Goal: Obtain resource: Download file/media

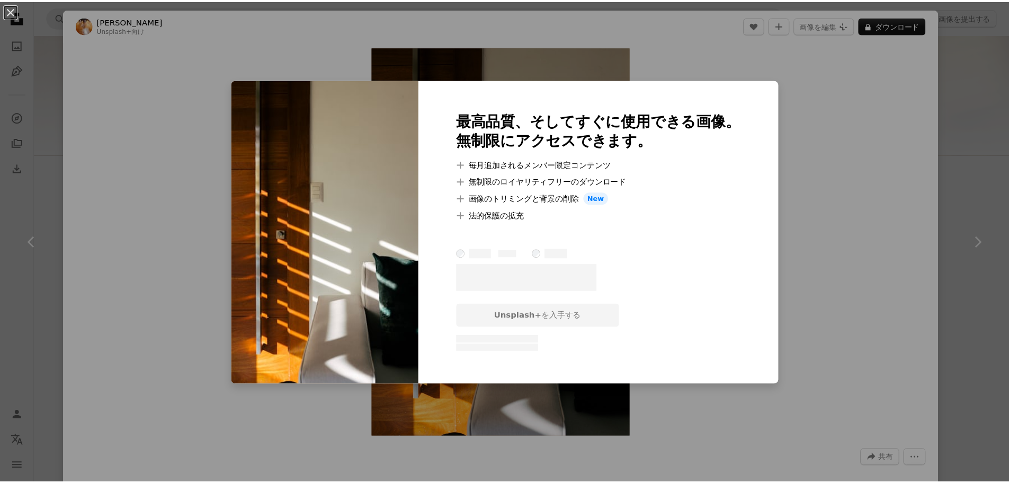
scroll to position [159, 0]
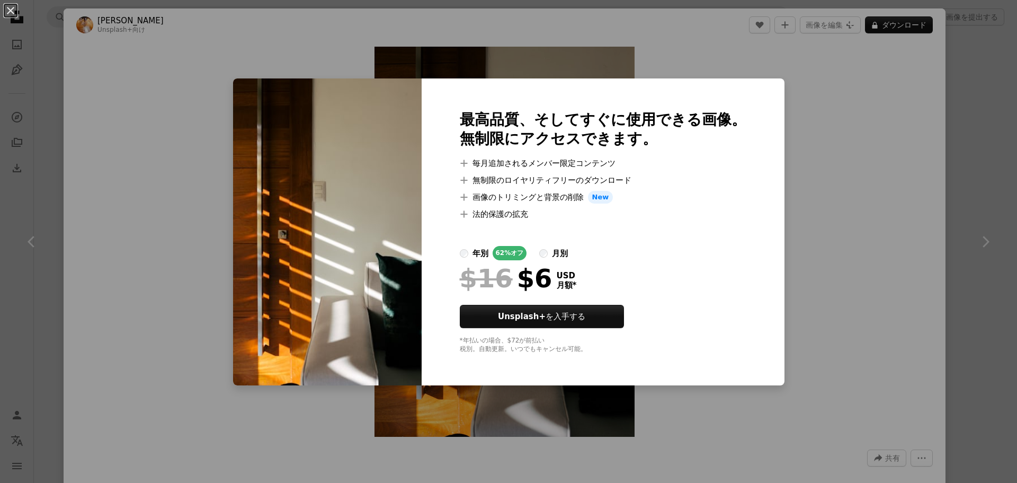
click at [827, 146] on div "An X shape 最高品質、そしてすぐに使用できる画像。 無制限にアクセスできます。 A plus sign 毎月追加されるメンバー限定コンテンツ A p…" at bounding box center [508, 241] width 1017 height 483
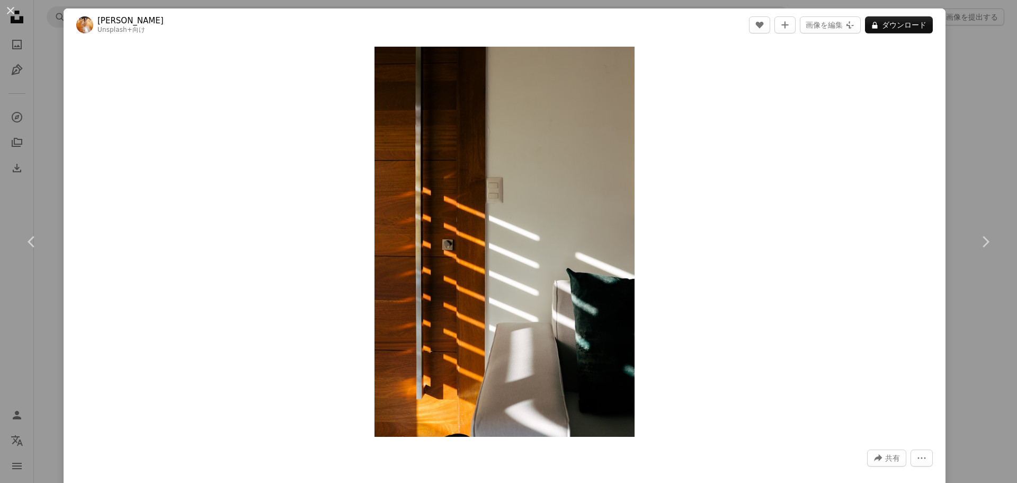
click at [940, 98] on div "An X shape Chevron left Chevron right [PERSON_NAME] Unsplash+ 向け A heart A plus…" at bounding box center [508, 241] width 1017 height 483
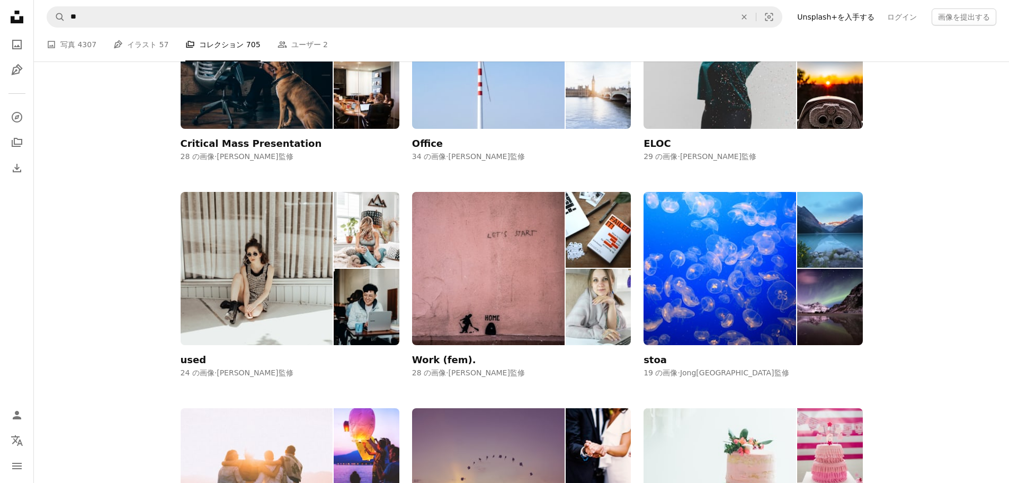
scroll to position [1113, 0]
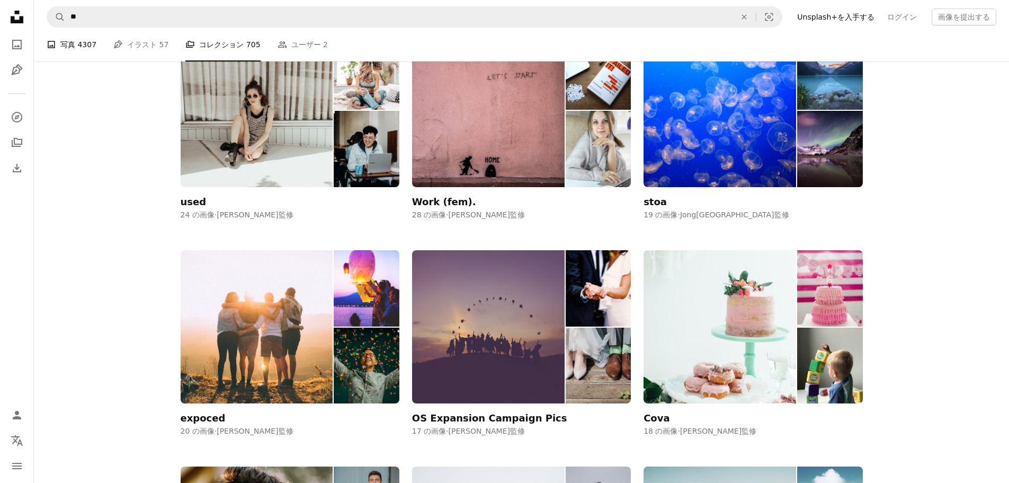
click at [80, 48] on span "4307" at bounding box center [86, 45] width 19 height 12
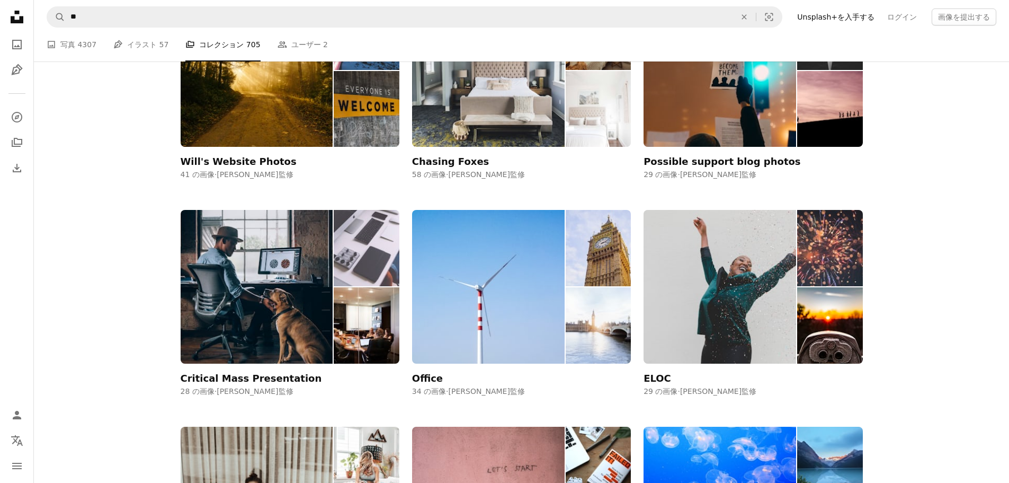
scroll to position [583, 0]
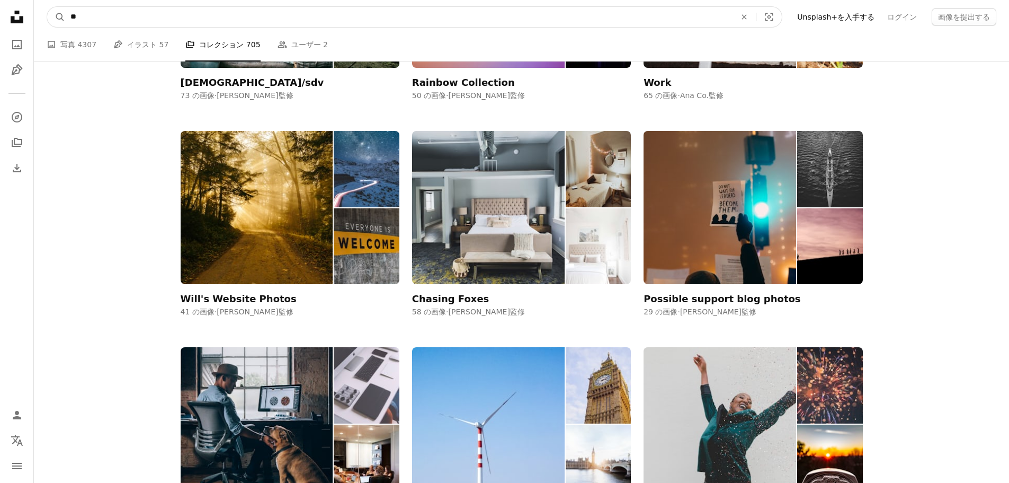
click at [87, 16] on input "**" at bounding box center [399, 17] width 668 height 20
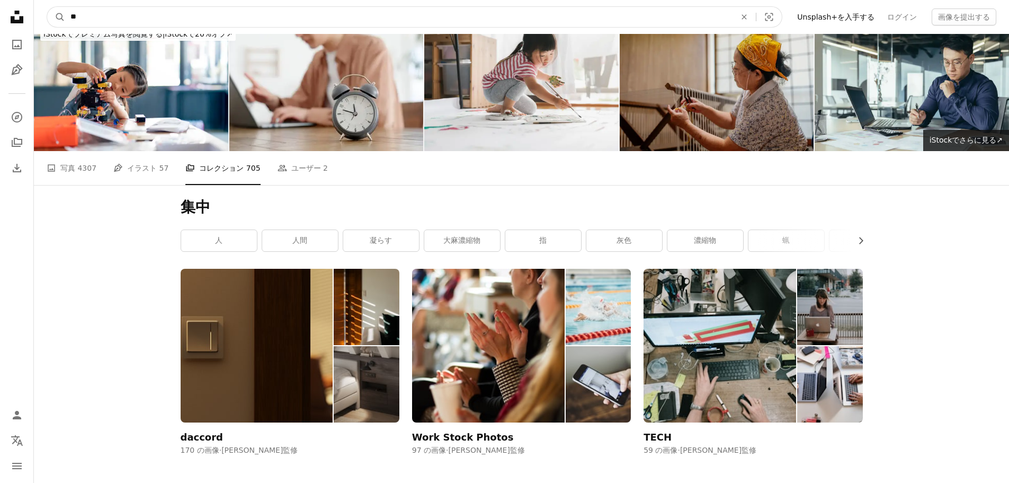
scroll to position [0, 0]
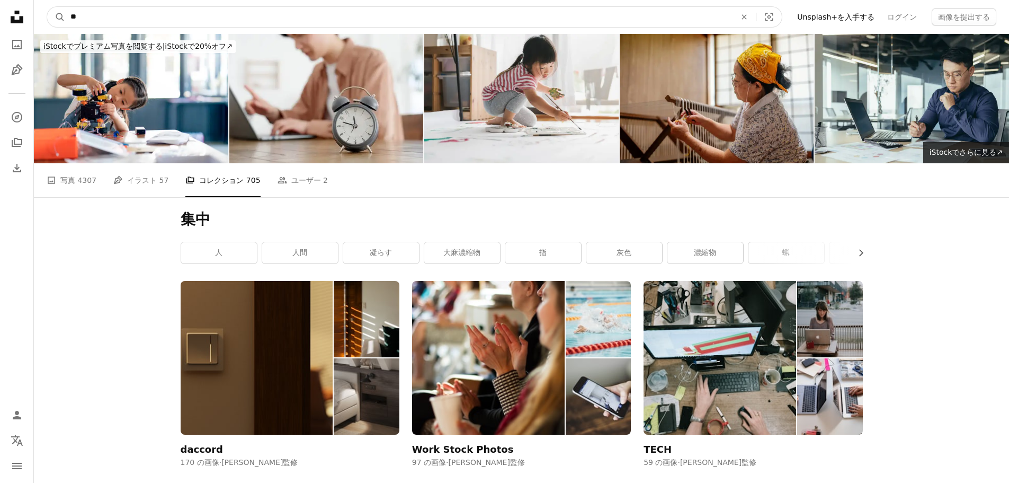
click at [700, 21] on input "**" at bounding box center [399, 17] width 668 height 20
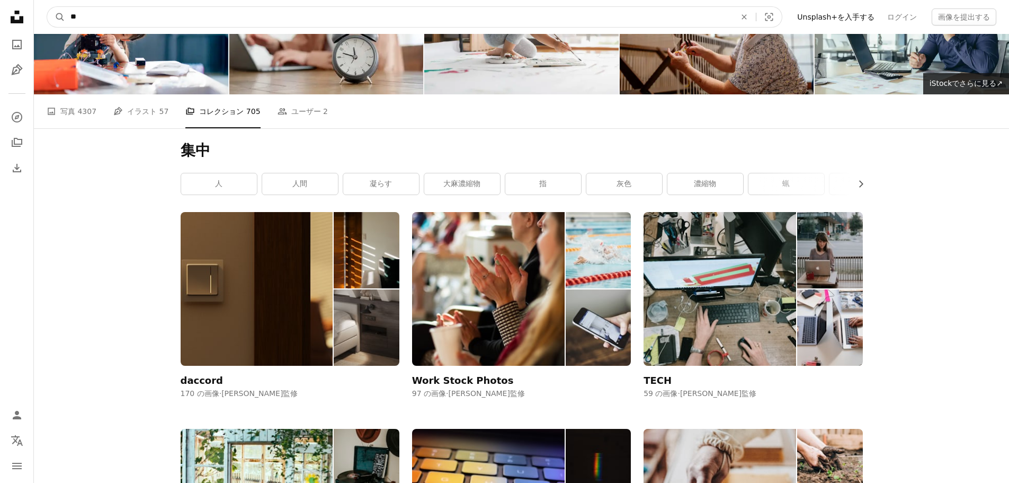
scroll to position [106, 0]
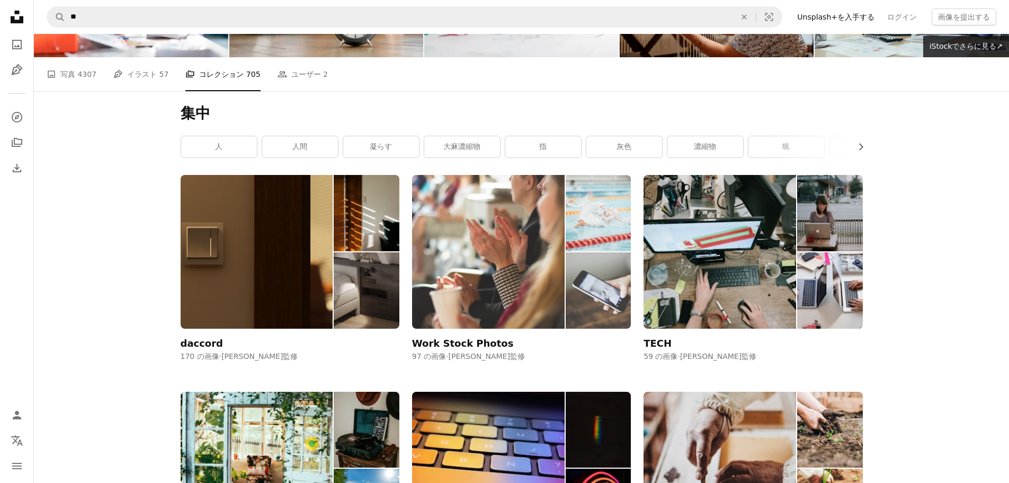
click at [487, 269] on img at bounding box center [488, 251] width 153 height 153
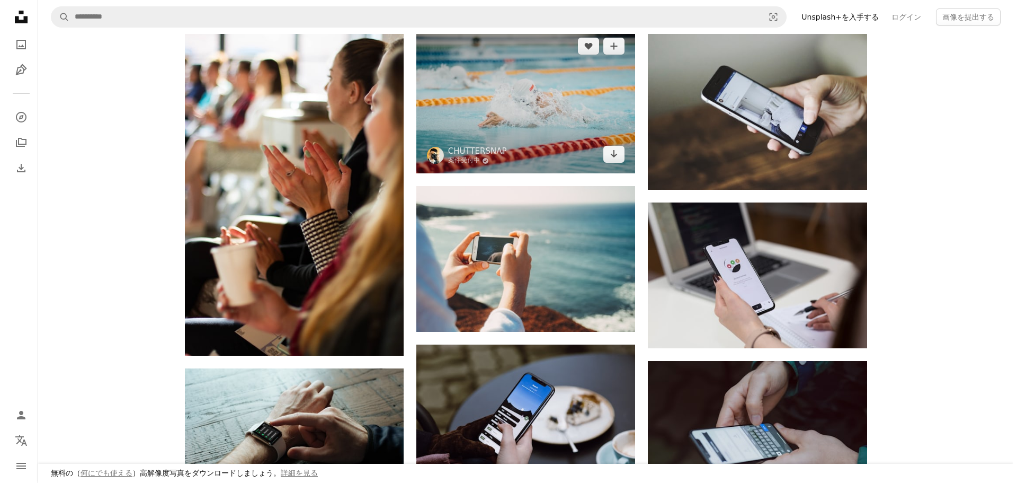
scroll to position [159, 0]
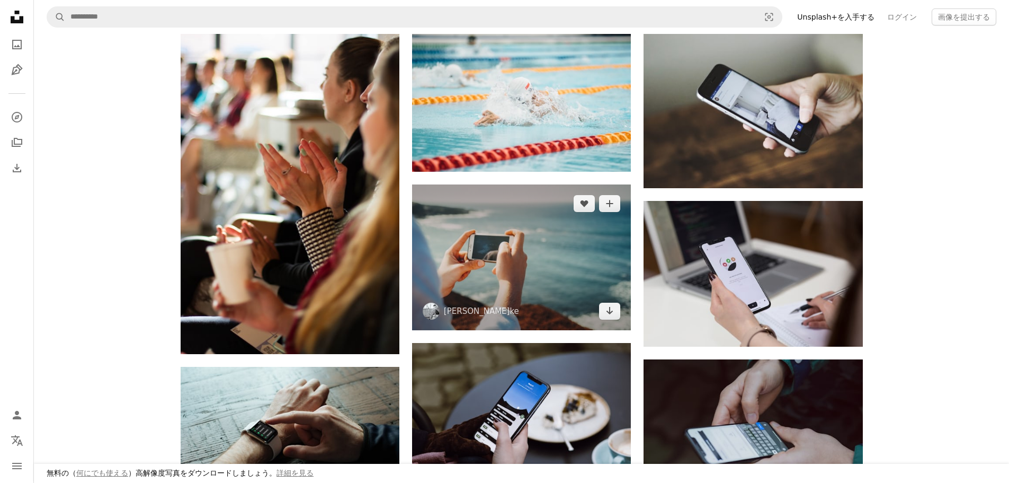
click at [498, 255] on img at bounding box center [521, 257] width 219 height 146
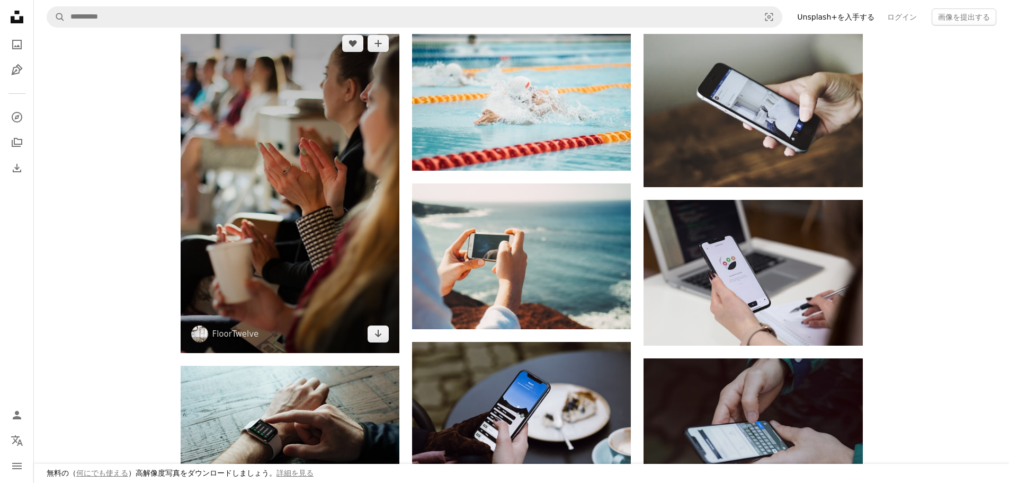
scroll to position [159, 0]
